Goal: Entertainment & Leisure: Consume media (video, audio)

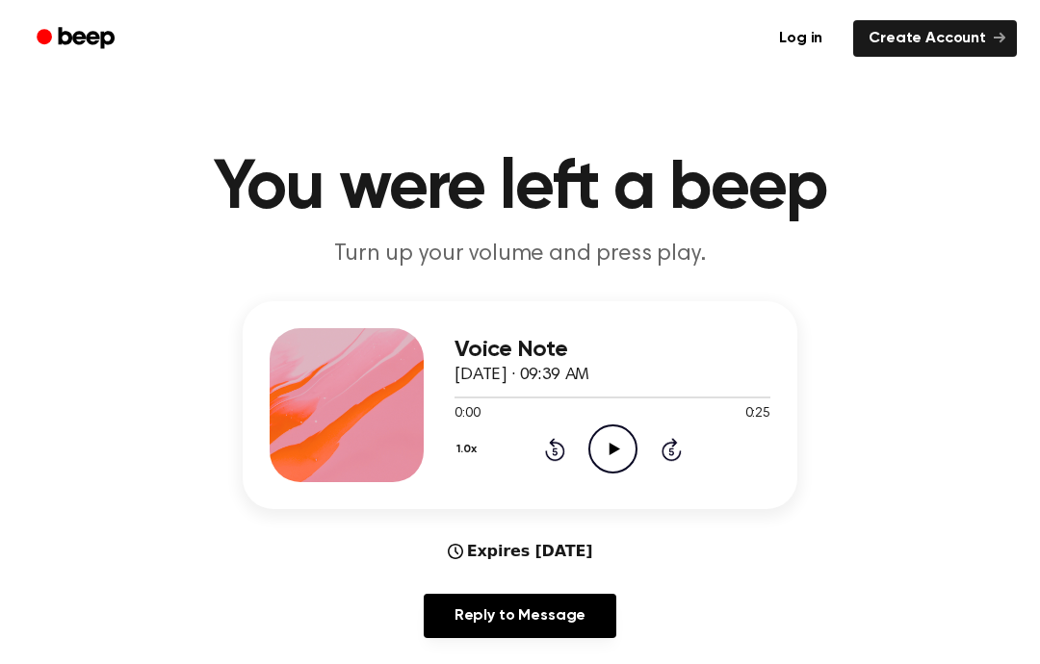
click at [612, 429] on icon "Play Audio" at bounding box center [612, 449] width 49 height 49
click at [546, 461] on icon "Rewind 5 seconds" at bounding box center [554, 449] width 21 height 25
click at [545, 461] on icon "Rewind 5 seconds" at bounding box center [554, 449] width 21 height 25
click at [542, 441] on div "1.0x Rewind 5 seconds Play Audio Skip 5 seconds" at bounding box center [613, 449] width 316 height 49
click at [537, 448] on div "1.0x Rewind 5 seconds Play Audio Skip 5 seconds" at bounding box center [613, 449] width 316 height 49
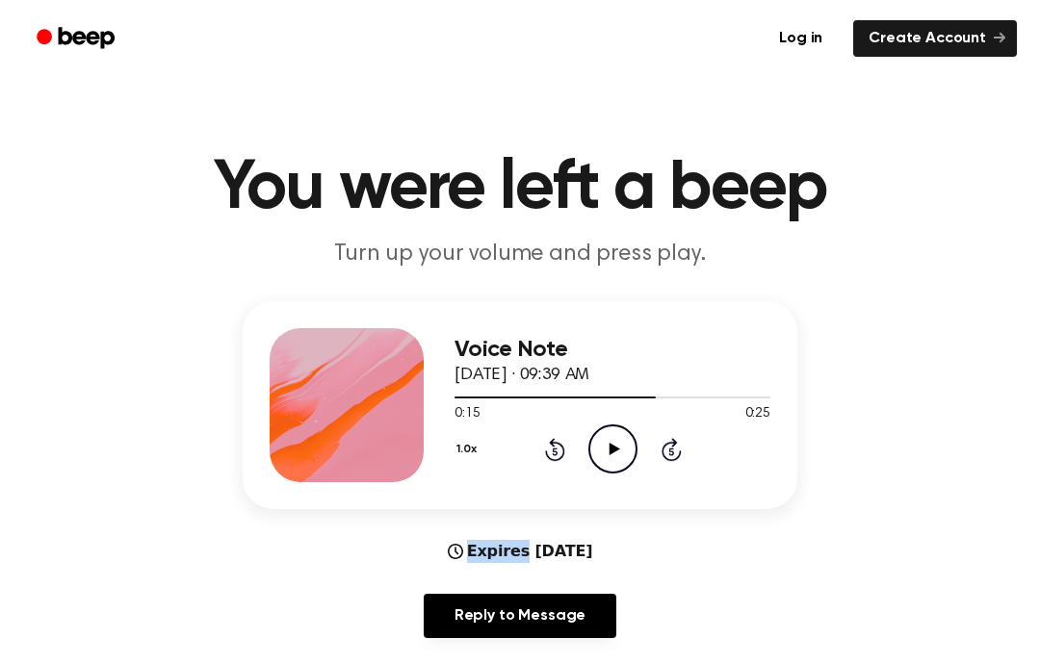
click at [547, 451] on icon at bounding box center [555, 449] width 20 height 23
click at [545, 450] on icon "Rewind 5 seconds" at bounding box center [554, 449] width 21 height 25
click at [527, 446] on div "1.0x Rewind 5 seconds Play Audio Skip 5 seconds" at bounding box center [613, 449] width 316 height 49
click at [514, 442] on div "1.0x Rewind 5 seconds Play Audio Skip 5 seconds" at bounding box center [613, 449] width 316 height 49
click at [519, 437] on div "1.0x Rewind 5 seconds Play Audio Skip 5 seconds" at bounding box center [613, 449] width 316 height 49
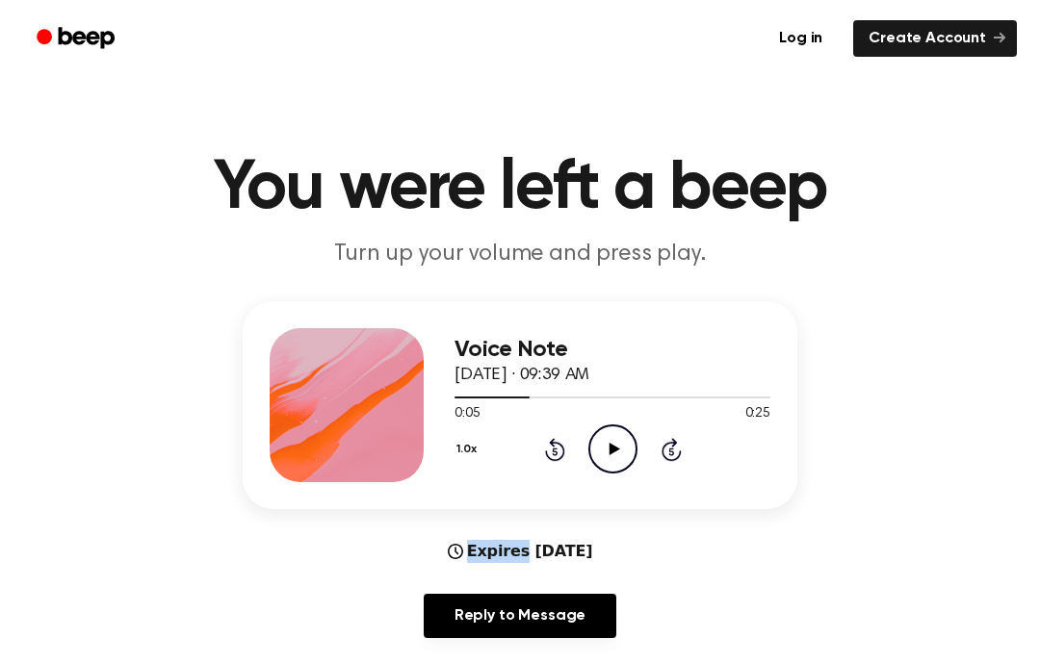
click at [525, 435] on div "1.0x Rewind 5 seconds Play Audio Skip 5 seconds" at bounding box center [613, 449] width 316 height 49
click at [547, 434] on div "1.0x Rewind 5 seconds Play Audio Skip 5 seconds" at bounding box center [613, 449] width 316 height 49
click at [555, 466] on div "1.0x Rewind 5 seconds Play Audio Skip 5 seconds" at bounding box center [613, 449] width 316 height 49
click at [553, 459] on icon at bounding box center [555, 449] width 20 height 23
click at [561, 469] on div "1.0x Rewind 5 seconds Play Audio Skip 5 seconds" at bounding box center [613, 449] width 316 height 49
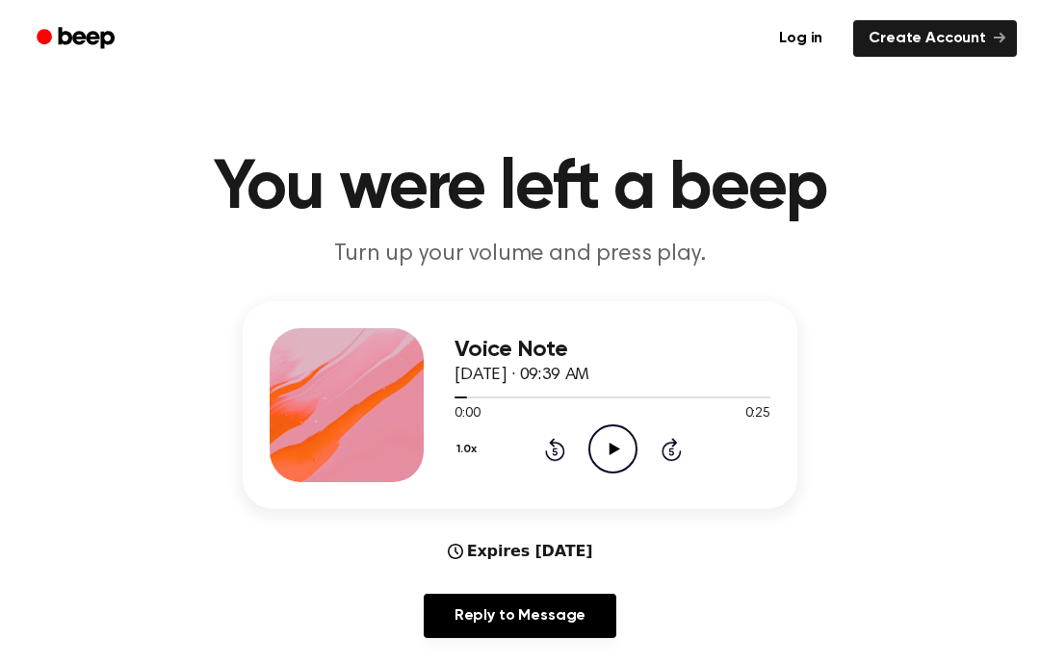
click at [528, 433] on div "1.0x Rewind 5 seconds Play Audio Skip 5 seconds" at bounding box center [613, 449] width 316 height 49
click at [547, 465] on div "1.0x Rewind 5 seconds Play Audio Skip 5 seconds" at bounding box center [613, 449] width 316 height 49
click at [538, 458] on div "1.0x Rewind 5 seconds Play Audio Skip 5 seconds" at bounding box center [613, 449] width 316 height 49
click at [537, 457] on div "1.0x Rewind 5 seconds Play Audio Skip 5 seconds" at bounding box center [613, 449] width 316 height 49
click at [554, 452] on icon at bounding box center [554, 452] width 5 height 8
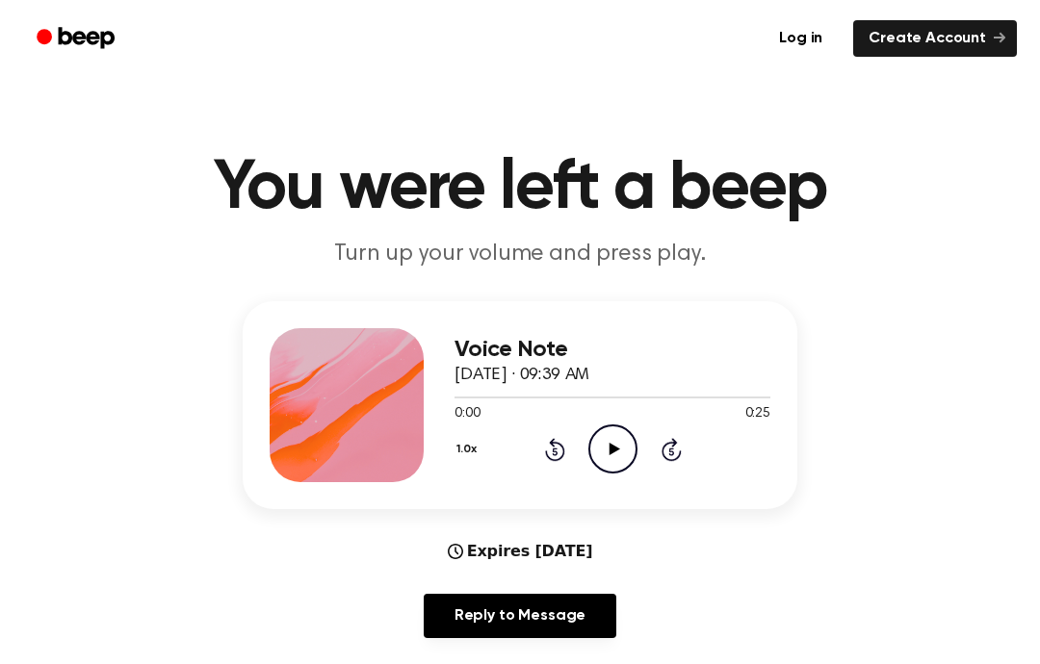
click at [594, 439] on icon "Play Audio" at bounding box center [612, 449] width 49 height 49
